Goal: Learn about a topic

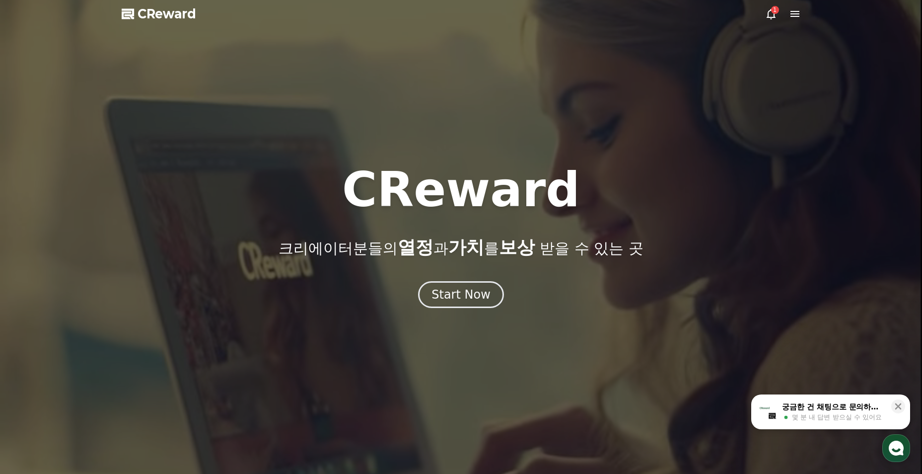
click at [479, 299] on div "Start Now" at bounding box center [461, 295] width 59 height 16
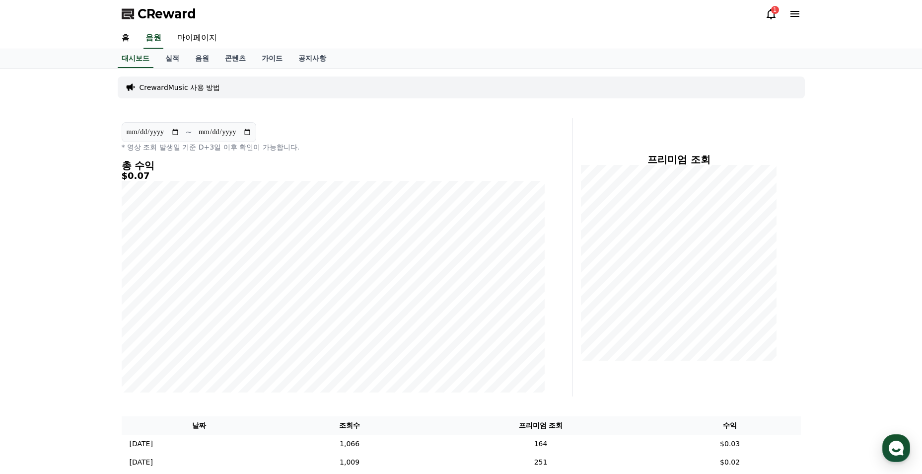
click at [232, 55] on link "콘텐츠" at bounding box center [235, 58] width 37 height 19
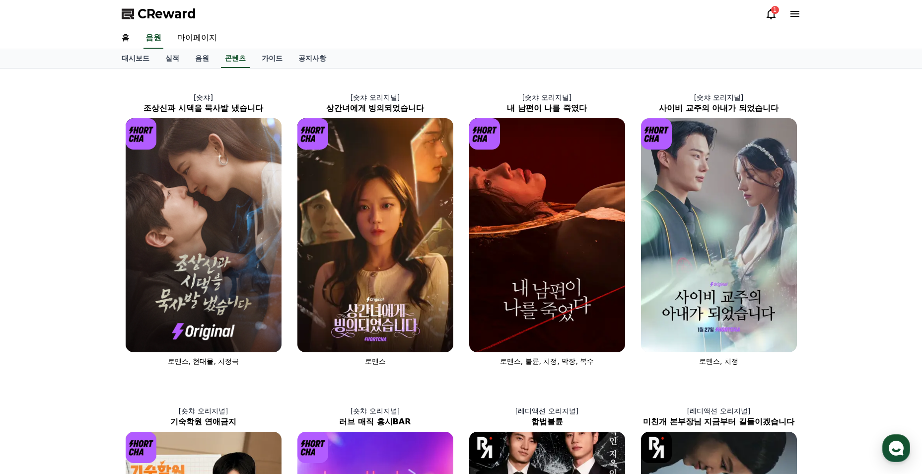
click at [410, 273] on img at bounding box center [375, 235] width 156 height 234
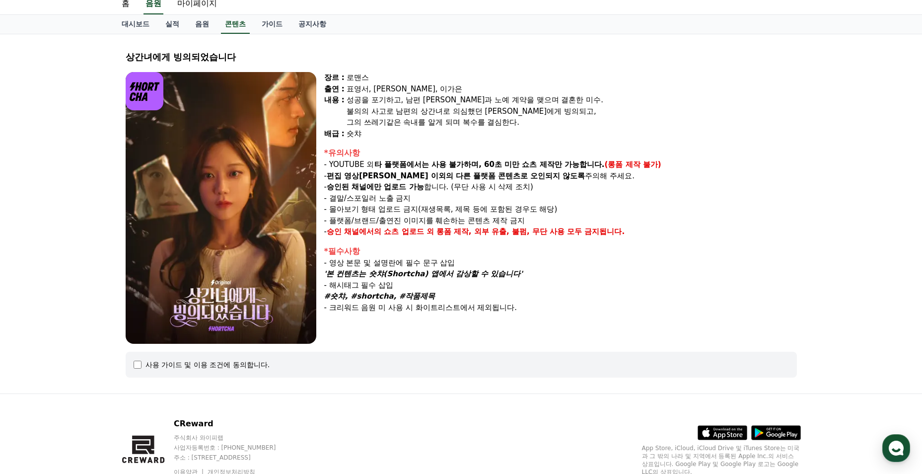
select select
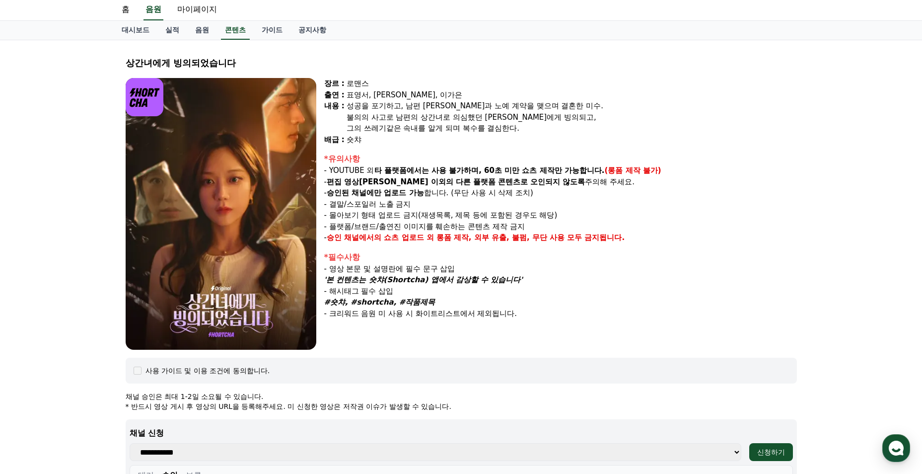
scroll to position [28, 0]
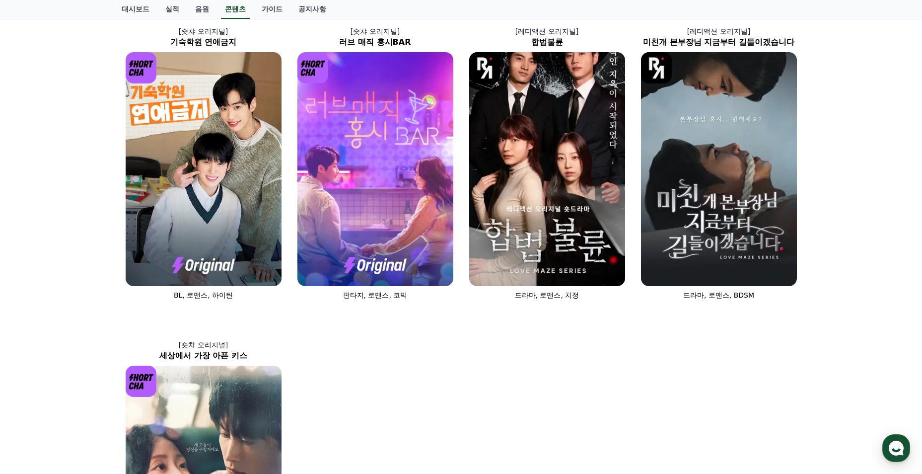
scroll to position [397, 0]
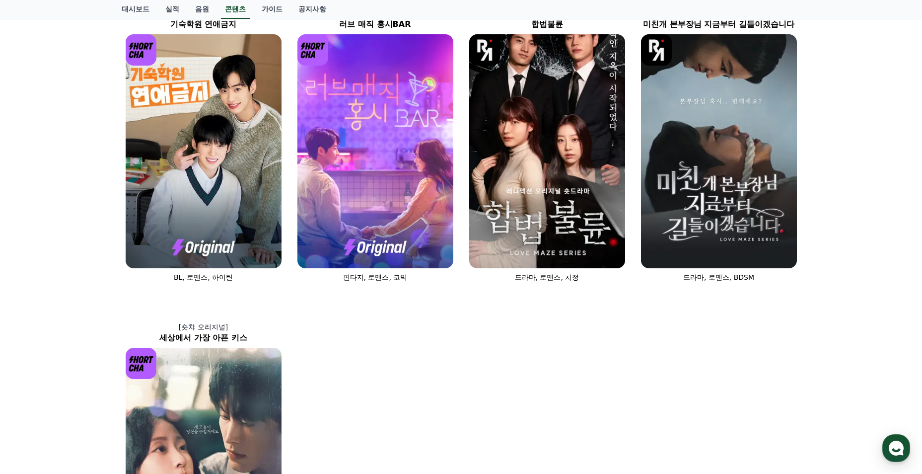
click at [244, 416] on img at bounding box center [204, 465] width 156 height 234
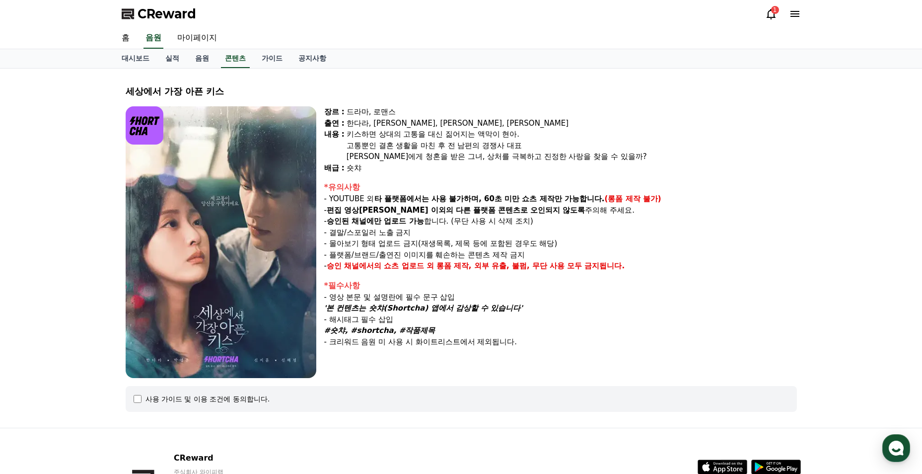
select select
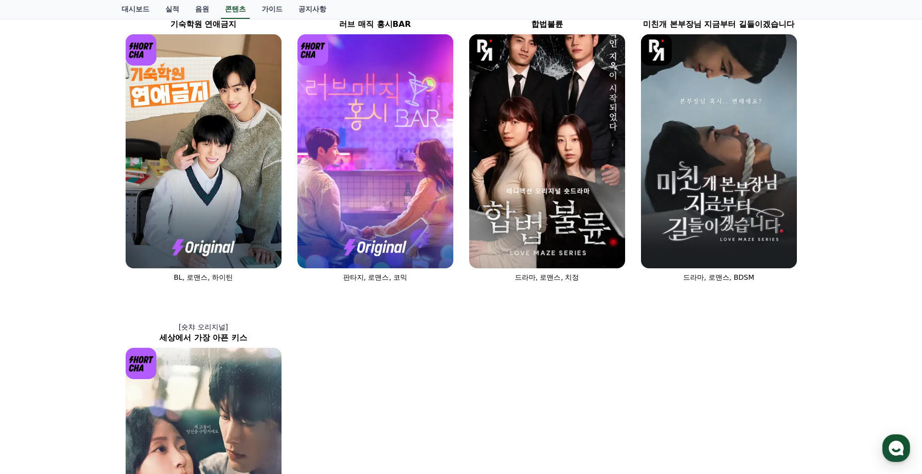
scroll to position [149, 0]
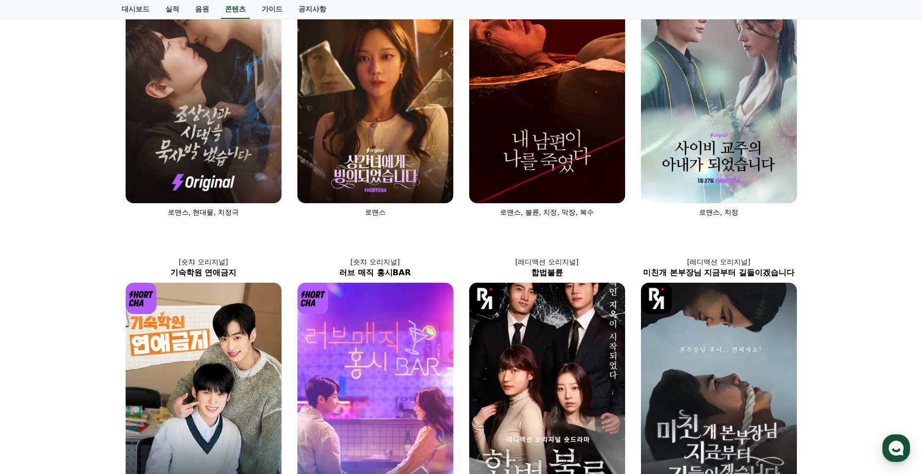
click at [366, 117] on img at bounding box center [375, 86] width 156 height 234
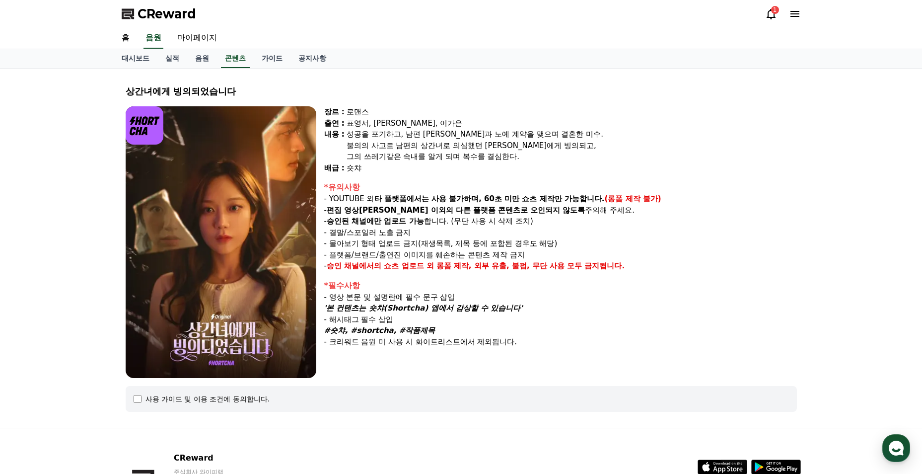
select select
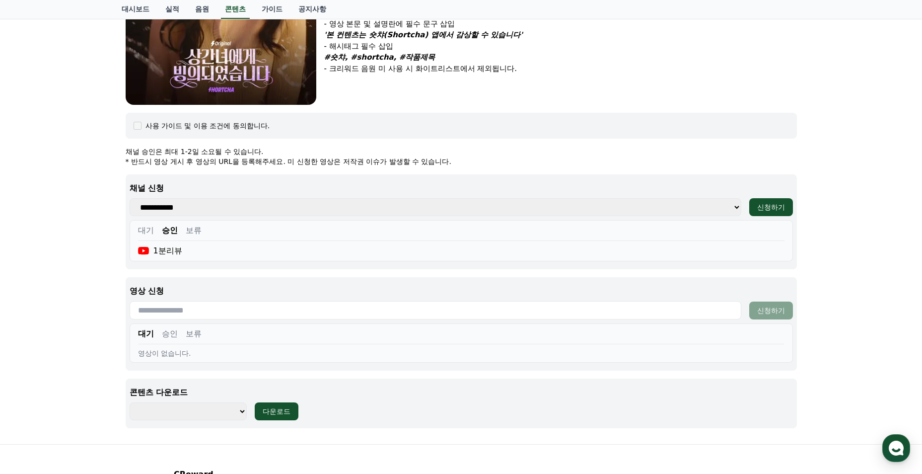
scroll to position [367, 0]
